Goal: Find specific page/section: Find specific page/section

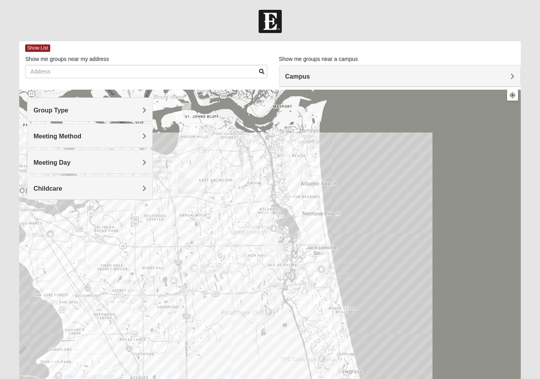
click at [41, 110] on span "Group Type" at bounding box center [50, 110] width 35 height 7
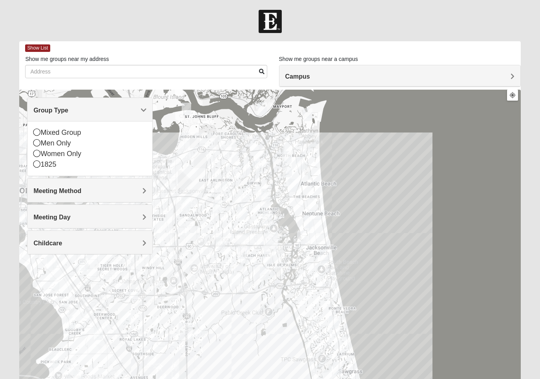
click at [34, 143] on icon at bounding box center [36, 142] width 7 height 7
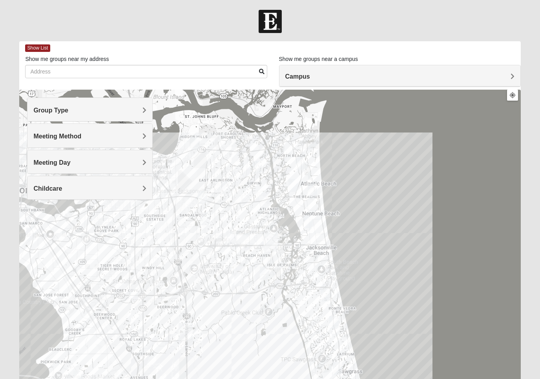
click at [42, 141] on div "Meeting Method" at bounding box center [89, 135] width 125 height 23
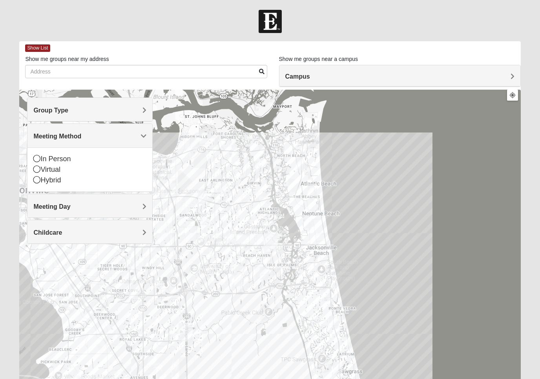
click at [34, 159] on icon at bounding box center [36, 158] width 7 height 7
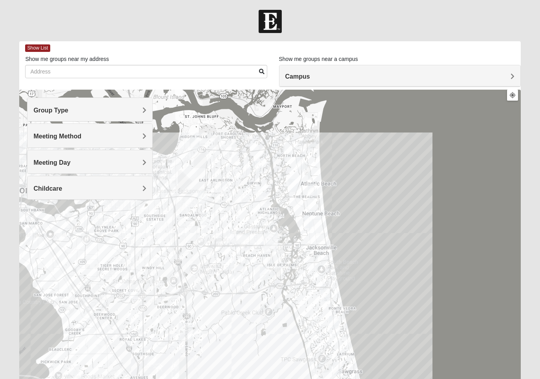
click at [45, 138] on span "Meeting Method" at bounding box center [57, 136] width 48 height 7
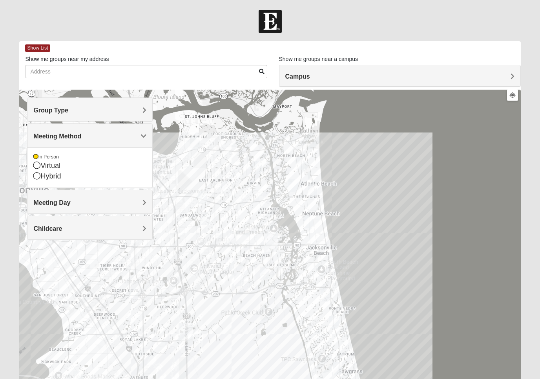
click at [34, 177] on icon at bounding box center [36, 175] width 7 height 7
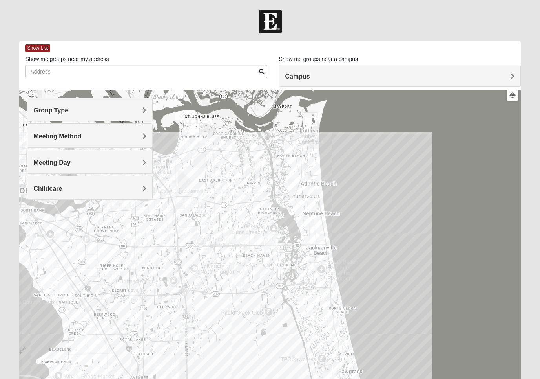
click at [41, 163] on span "Meeting Day" at bounding box center [51, 162] width 37 height 7
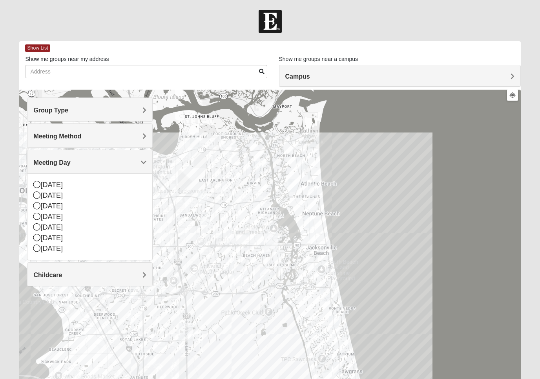
click at [39, 219] on icon at bounding box center [36, 215] width 7 height 7
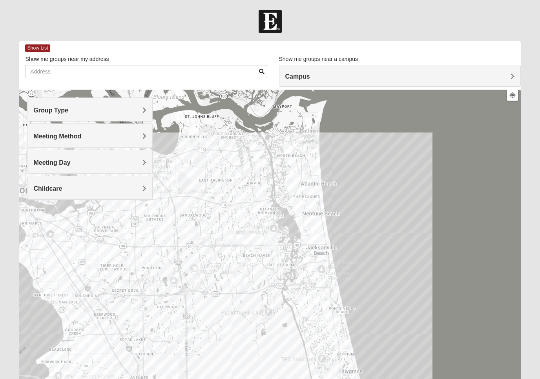
click at [310, 79] on span "Campus" at bounding box center [298, 76] width 25 height 7
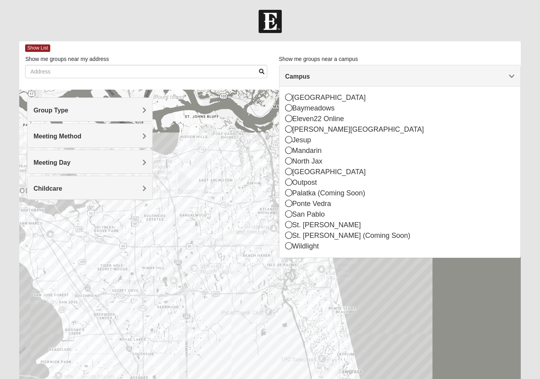
click at [271, 306] on div at bounding box center [270, 247] width 502 height 314
click at [255, 300] on div "Pablo Creek Club Pablo Creek Club [STREET_ADDRESS] View on Google Maps" at bounding box center [268, 279] width 99 height 42
click at [310, 73] on span "Campus" at bounding box center [298, 76] width 25 height 7
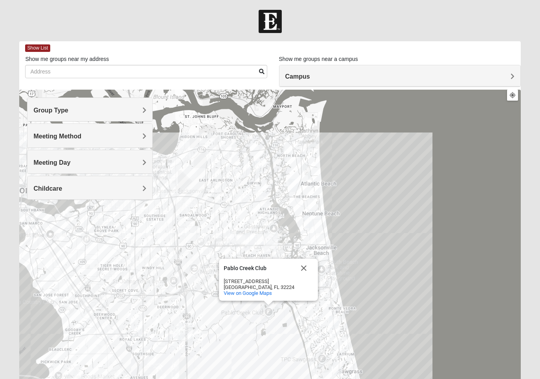
click at [310, 78] on span "Campus" at bounding box center [298, 76] width 25 height 7
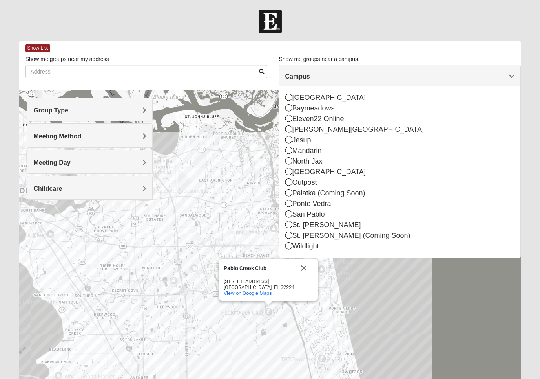
click at [294, 244] on div "Wildlight" at bounding box center [400, 246] width 229 height 11
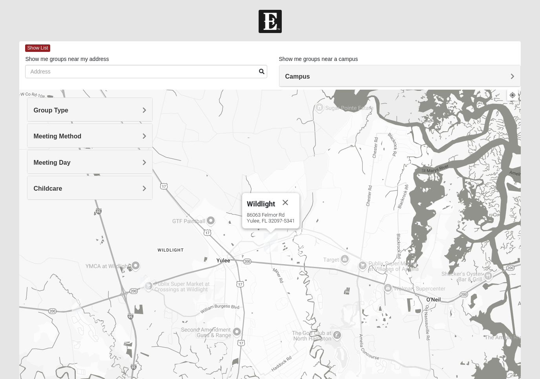
click at [275, 212] on div "[STREET_ADDRESS][PERSON_NAME]" at bounding box center [271, 218] width 48 height 12
click at [36, 51] on span "Show List" at bounding box center [37, 47] width 25 height 7
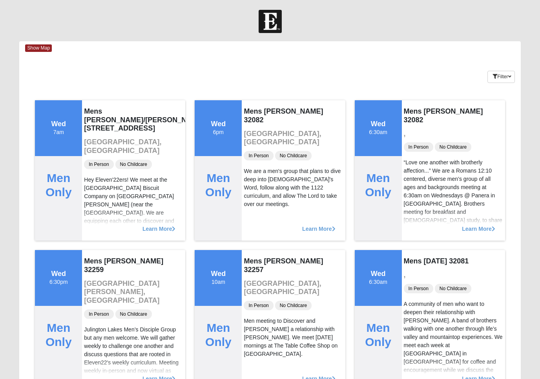
click at [507, 77] on button "Filter" at bounding box center [501, 77] width 27 height 12
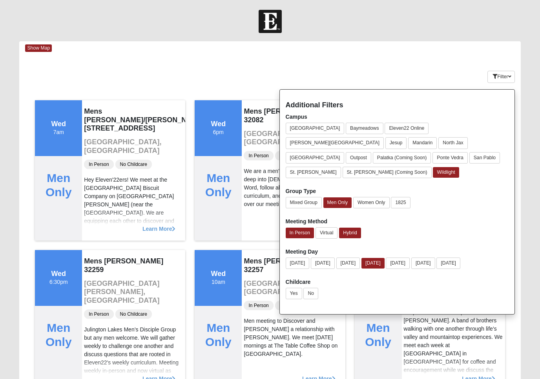
click at [315, 288] on button "No" at bounding box center [311, 293] width 15 height 11
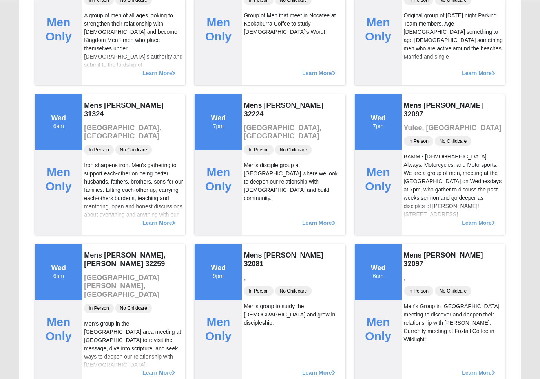
scroll to position [455, 0]
